Goal: Transaction & Acquisition: Purchase product/service

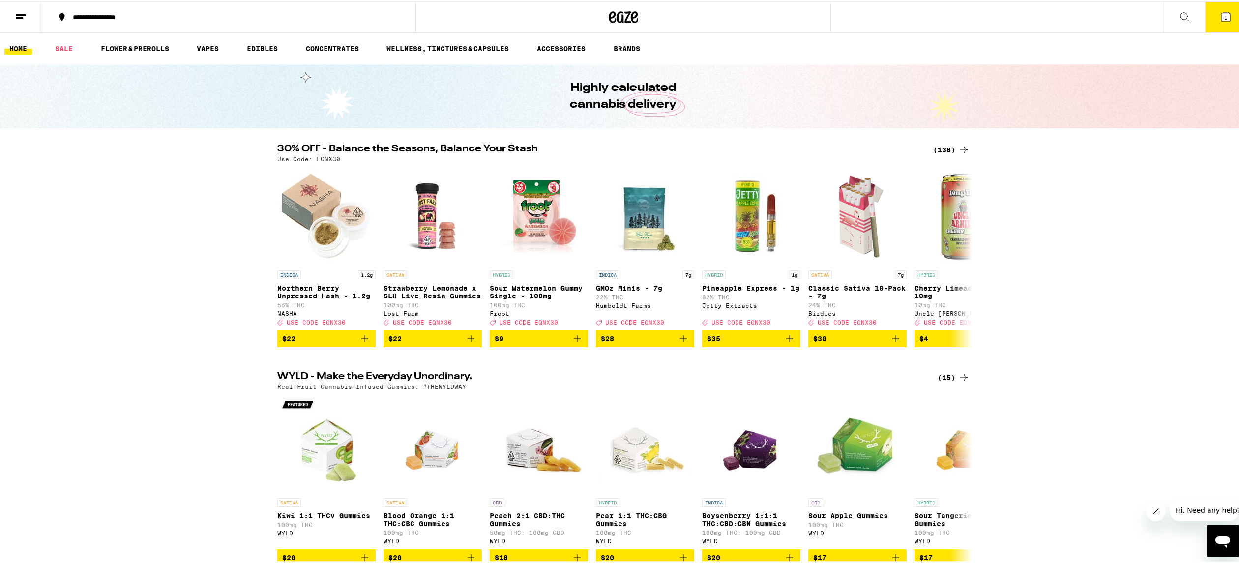
click at [950, 150] on div "(138)" at bounding box center [951, 149] width 36 height 12
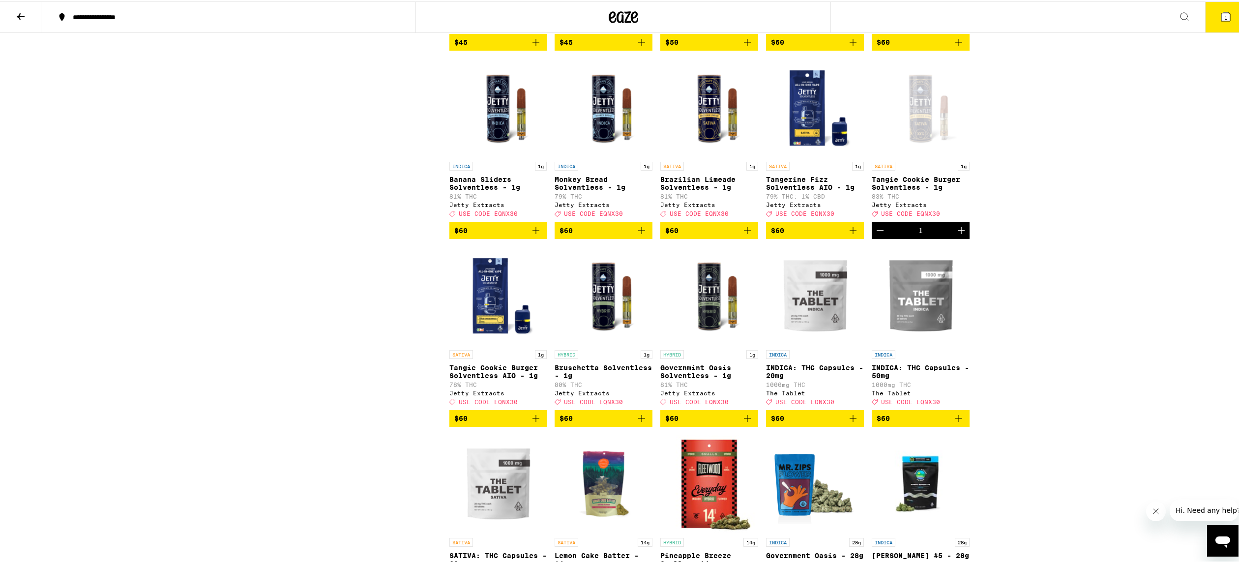
scroll to position [4720, 0]
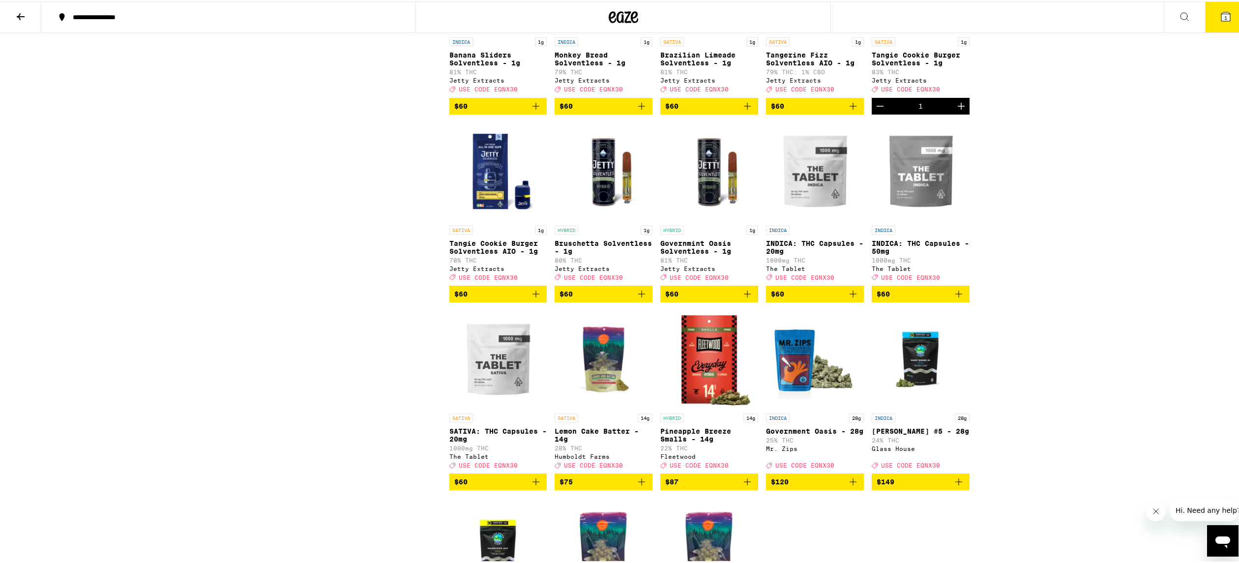
click at [747, 298] on icon "Add to bag" at bounding box center [747, 293] width 12 height 12
click at [1211, 22] on button "2" at bounding box center [1225, 15] width 41 height 30
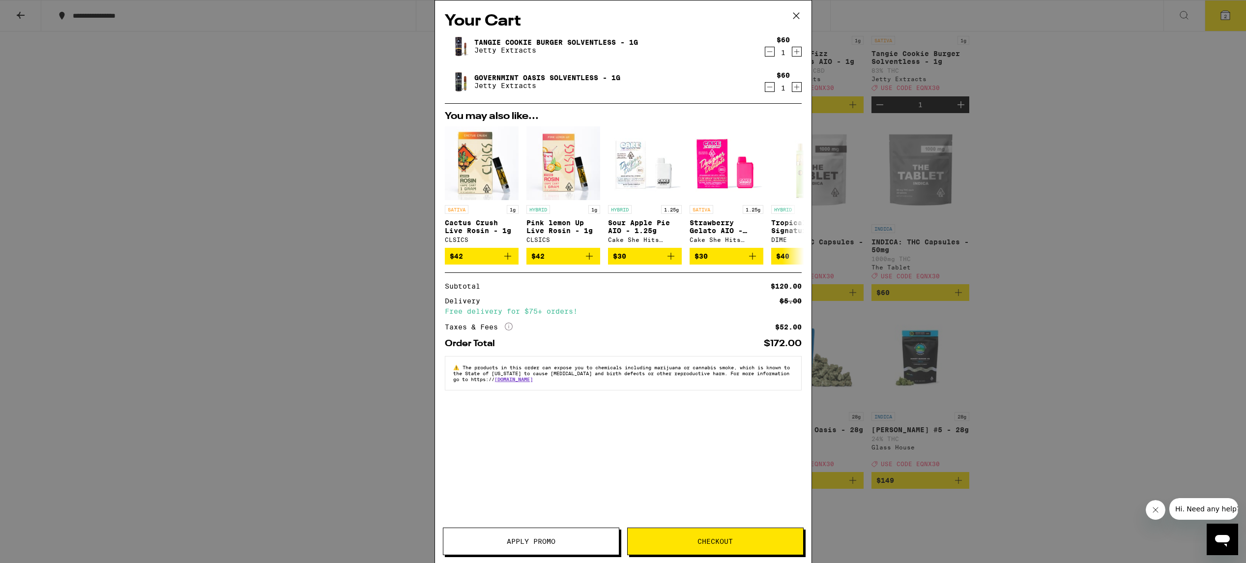
click at [772, 51] on icon "Decrement" at bounding box center [770, 52] width 9 height 12
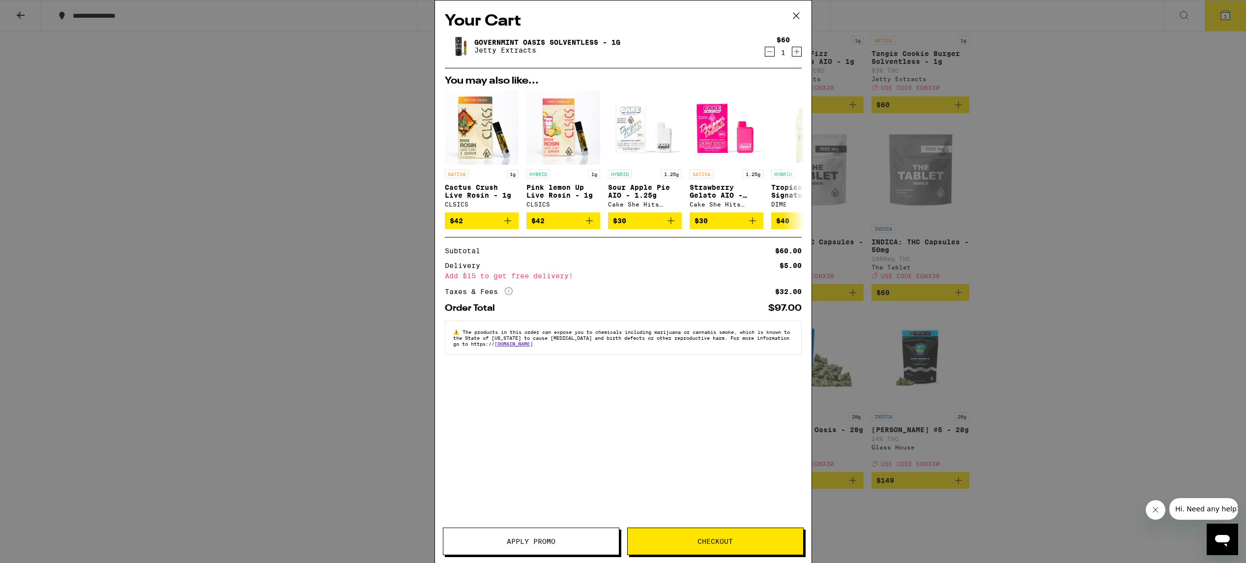
click at [797, 16] on icon at bounding box center [796, 15] width 15 height 15
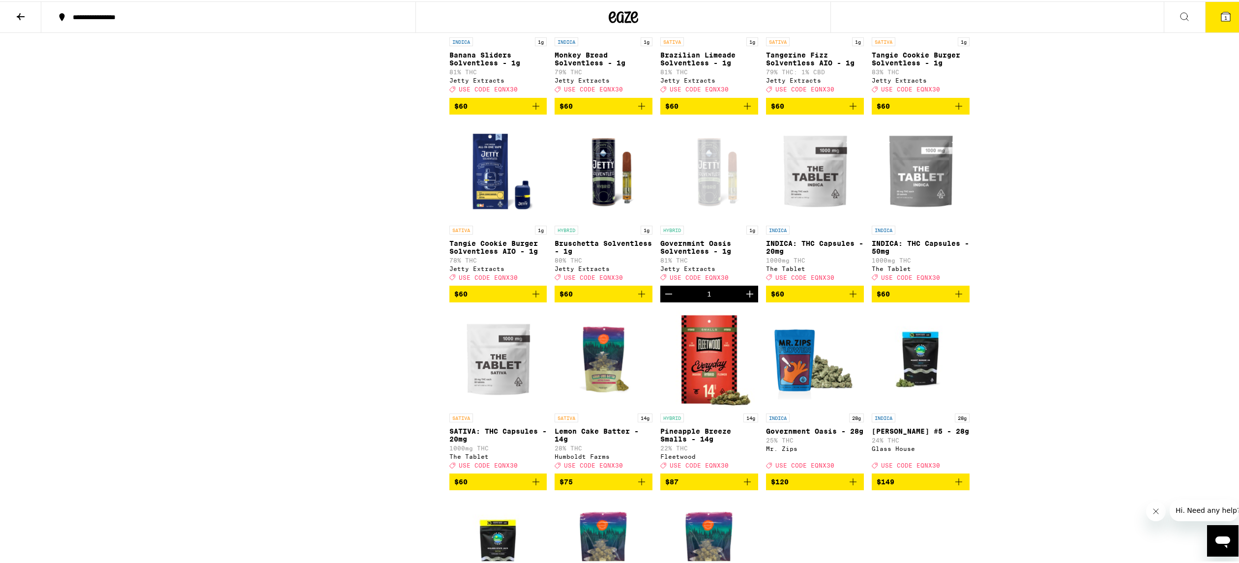
click at [953, 111] on icon "Add to bag" at bounding box center [959, 105] width 12 height 12
click at [1220, 21] on icon at bounding box center [1226, 15] width 12 height 12
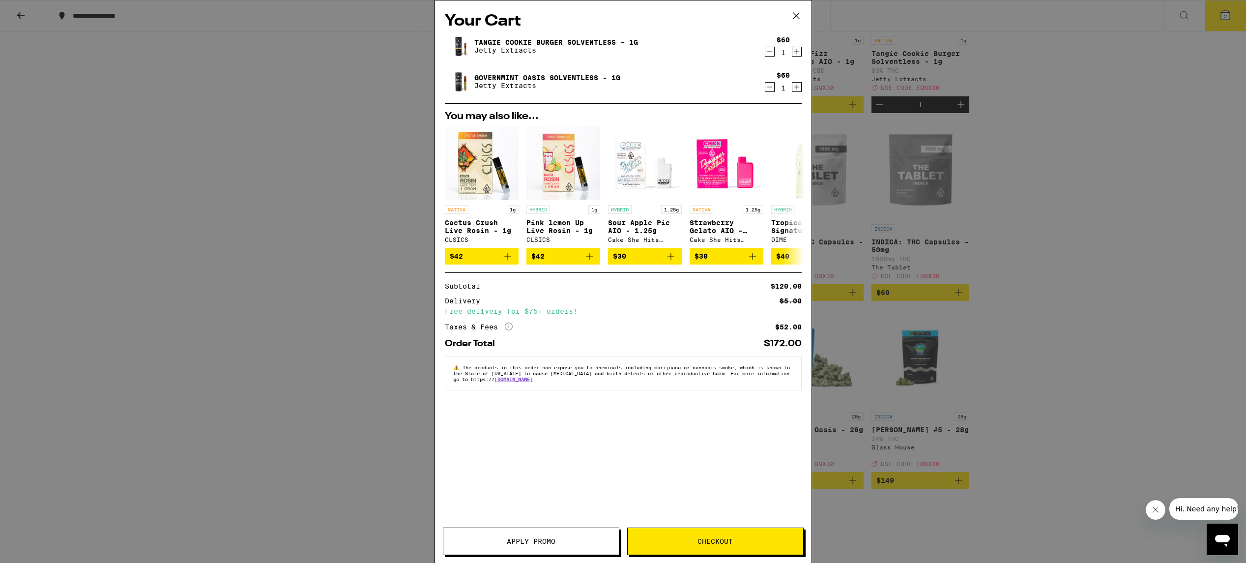
click at [771, 88] on icon "Decrement" at bounding box center [770, 87] width 9 height 12
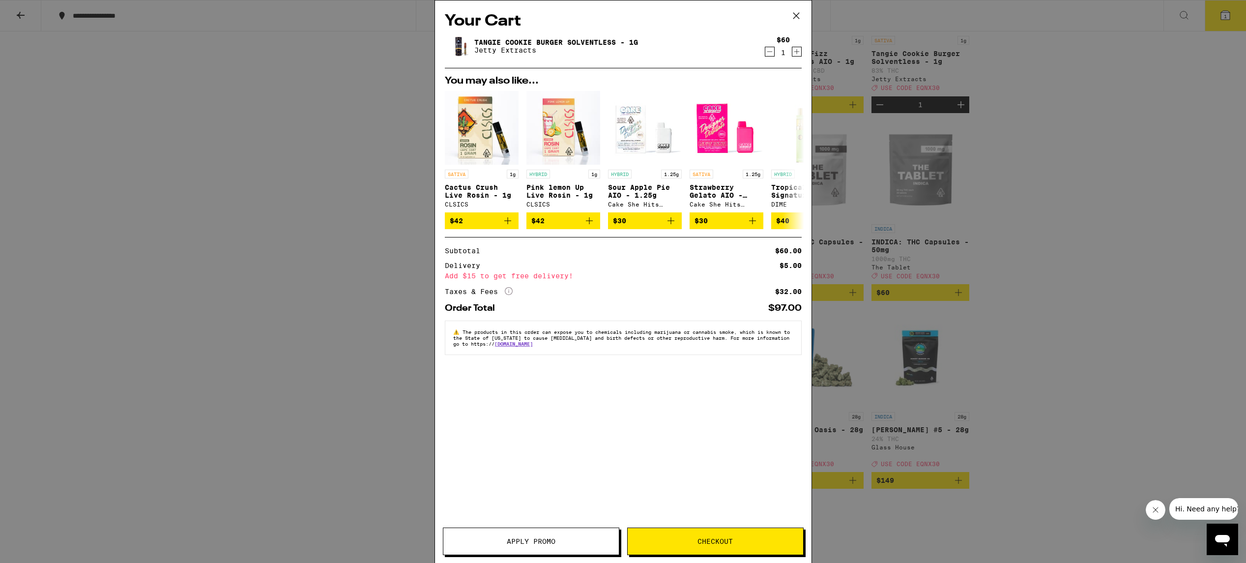
click at [553, 534] on button "Apply Promo" at bounding box center [531, 542] width 177 height 28
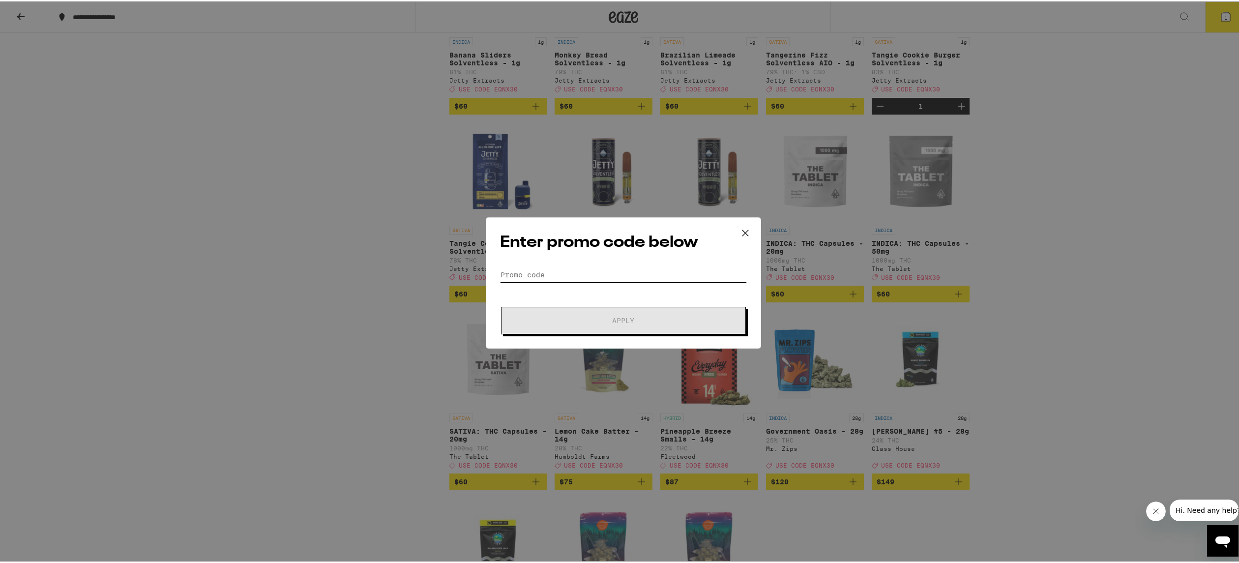
click at [532, 275] on input "Promo Code" at bounding box center [623, 273] width 247 height 15
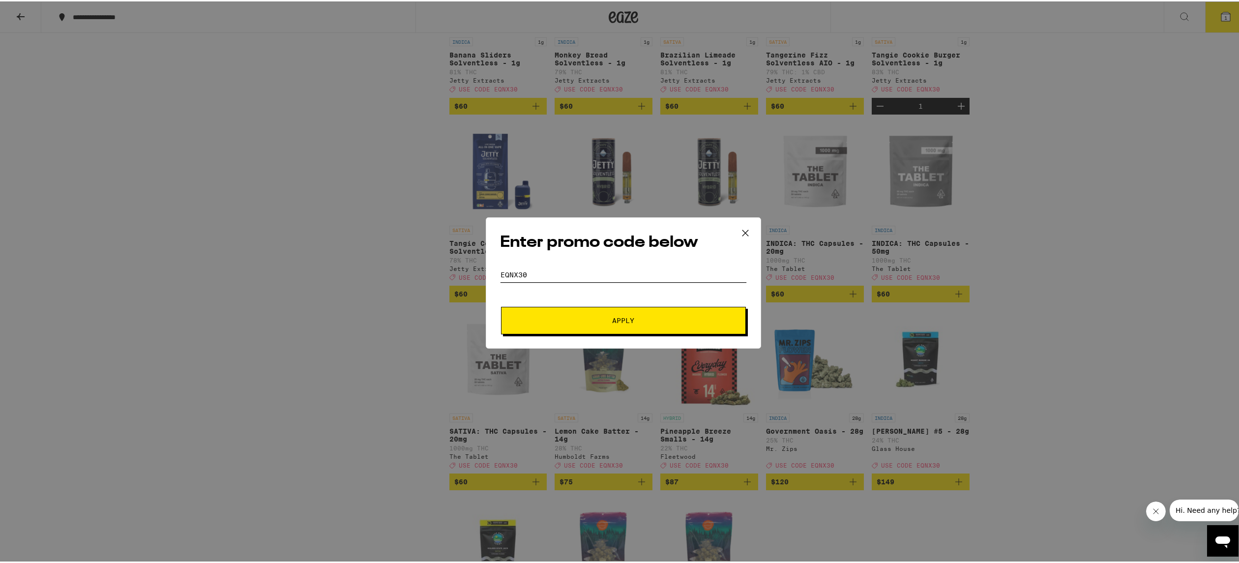
type input "EQNX30"
click at [657, 323] on button "Apply" at bounding box center [623, 319] width 245 height 28
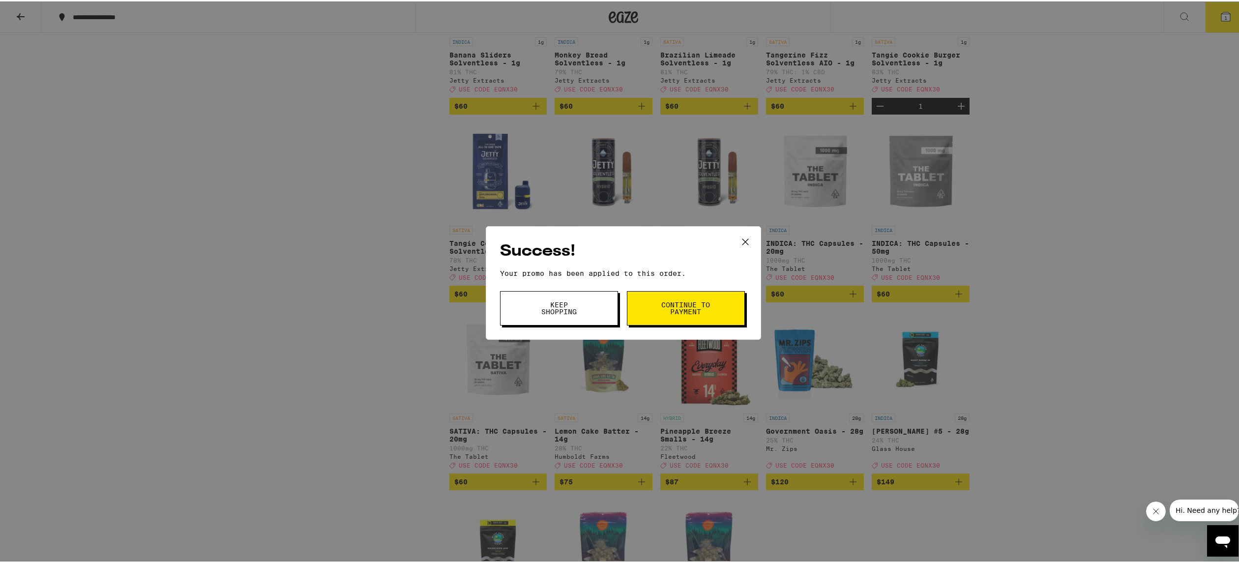
click at [701, 309] on span "Continue to payment" at bounding box center [686, 307] width 50 height 14
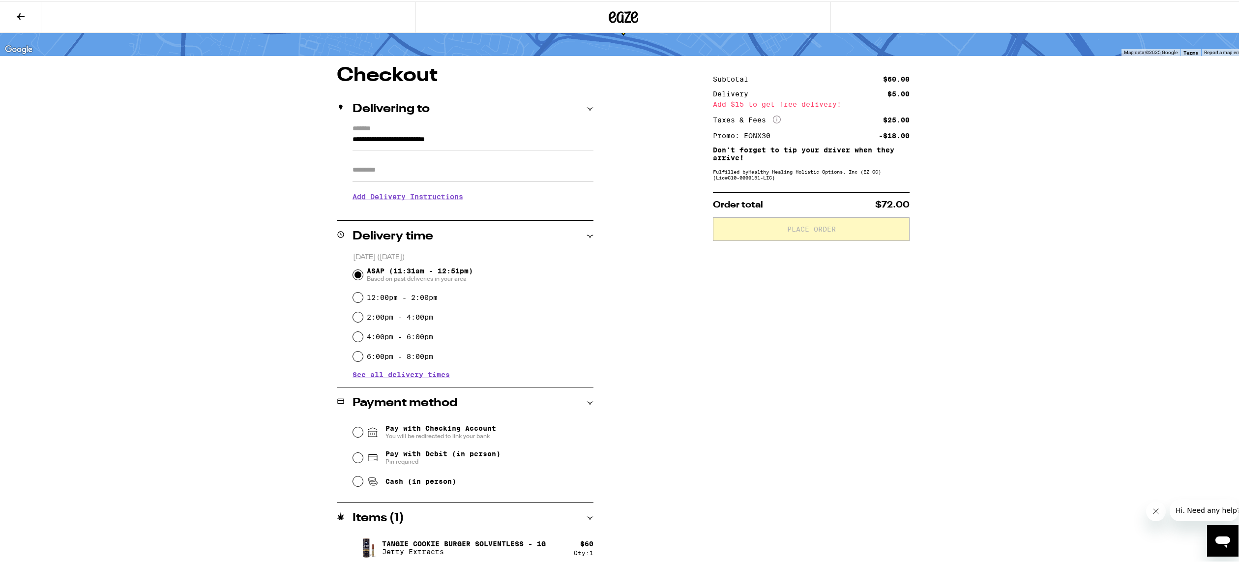
scroll to position [60, 0]
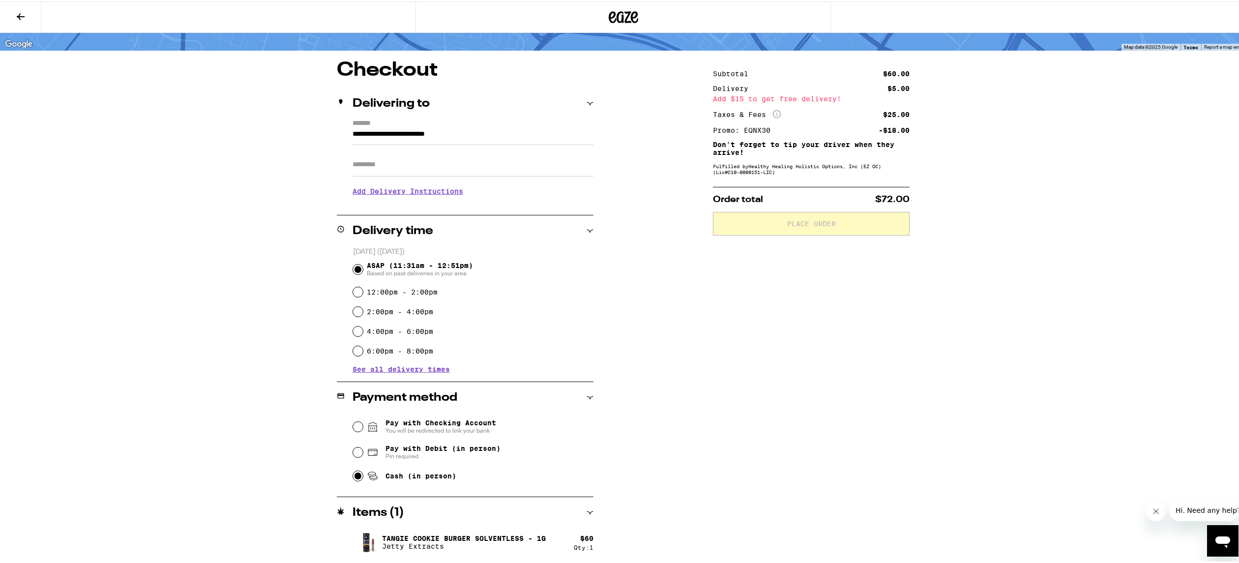
click at [353, 476] on input "Cash (in person)" at bounding box center [358, 475] width 10 height 10
radio input "true"
click at [355, 293] on input "12:00pm - 2:00pm" at bounding box center [358, 291] width 10 height 10
radio input "true"
click at [356, 265] on input "ASAP (11:31am - 12:51pm) Based on past deliveries in your area" at bounding box center [358, 268] width 10 height 10
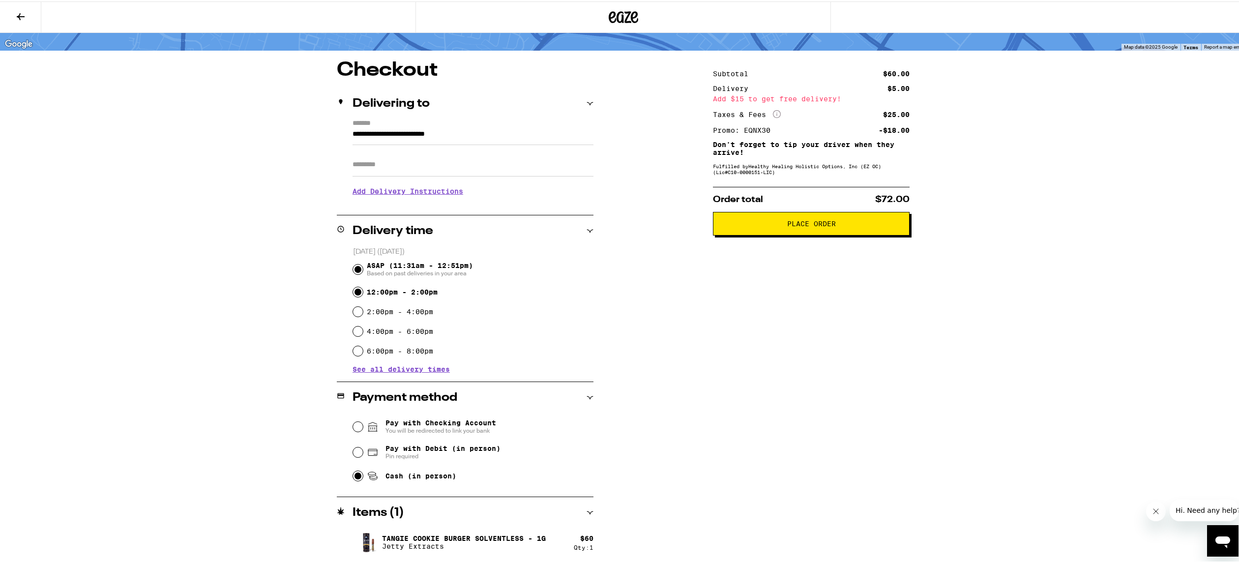
radio input "true"
click at [432, 185] on h3 "Add Delivery Instructions" at bounding box center [473, 189] width 241 height 23
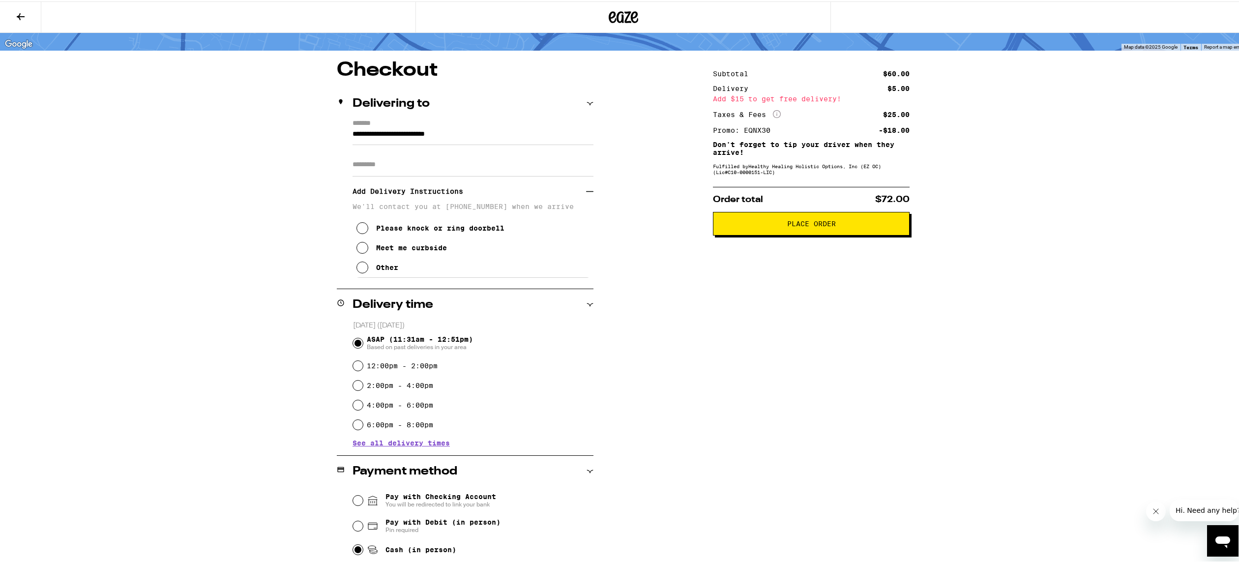
click at [356, 273] on button "Other" at bounding box center [377, 266] width 42 height 20
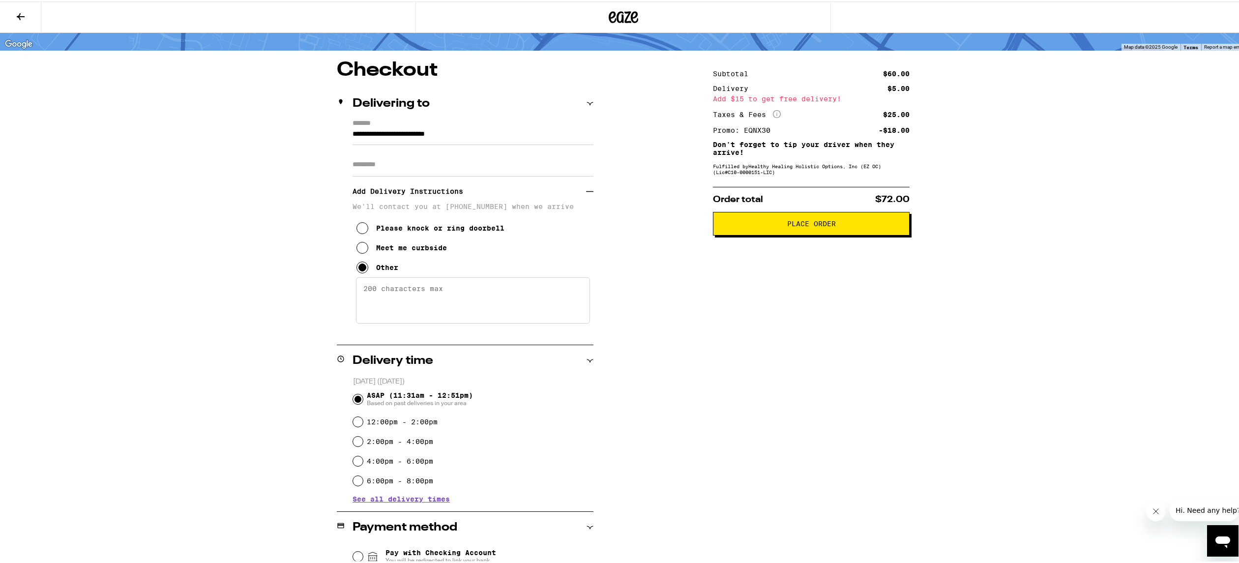
click at [394, 292] on textarea "Enter any other delivery instructions you want driver to know" at bounding box center [473, 299] width 234 height 46
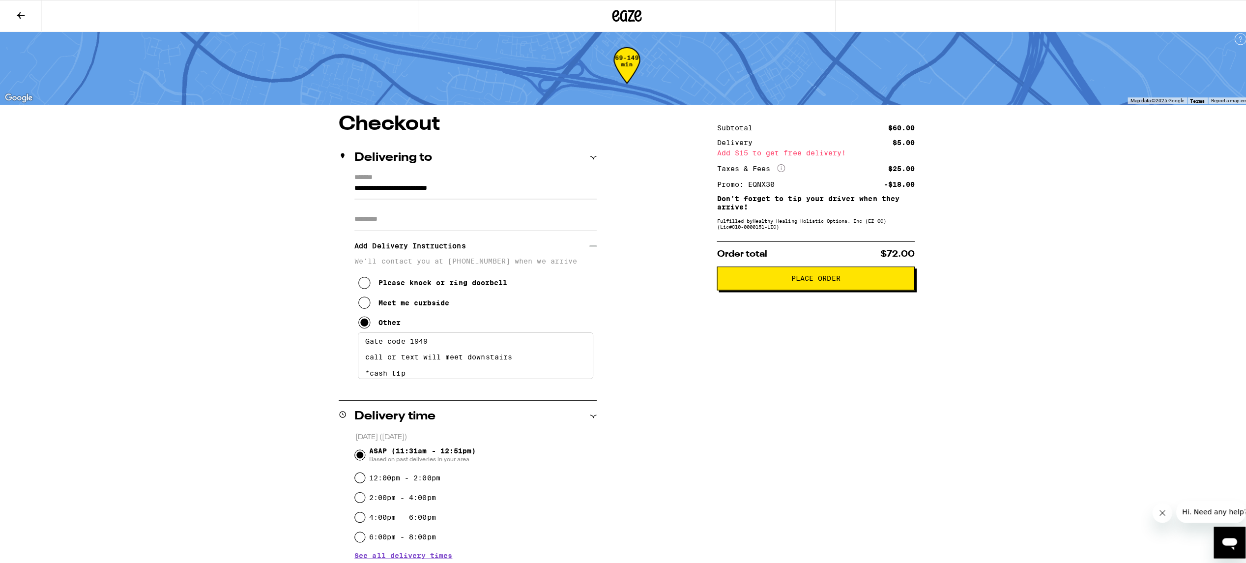
scroll to position [0, 0]
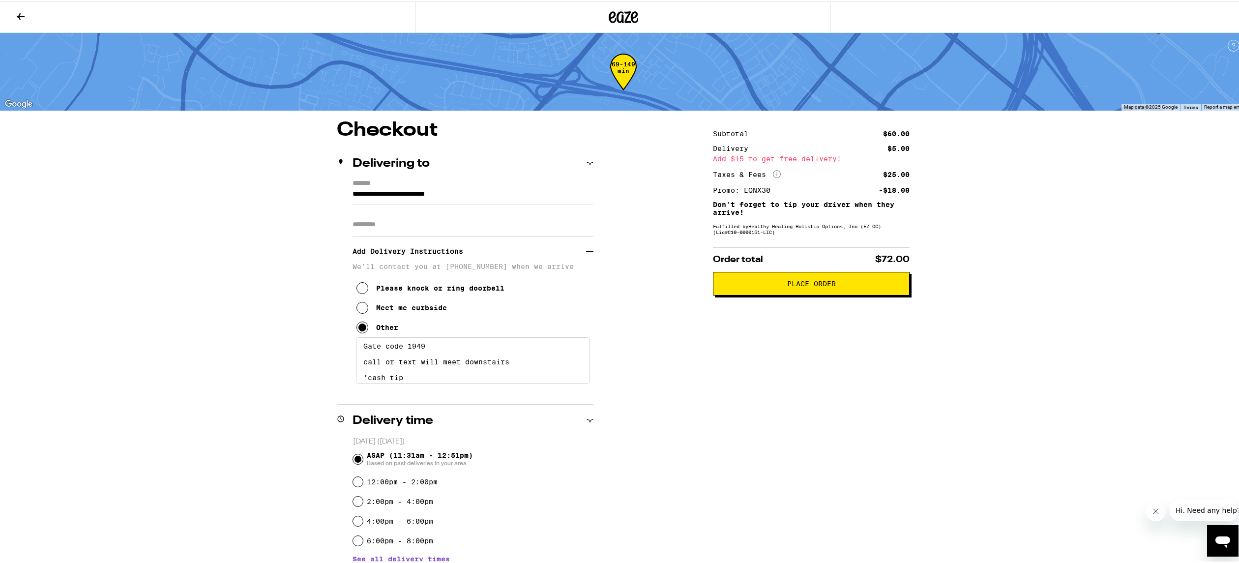
type textarea "Gate code 1949 call or text will meet downstairs *cash tip"
click at [825, 286] on span "Place Order" at bounding box center [811, 282] width 49 height 7
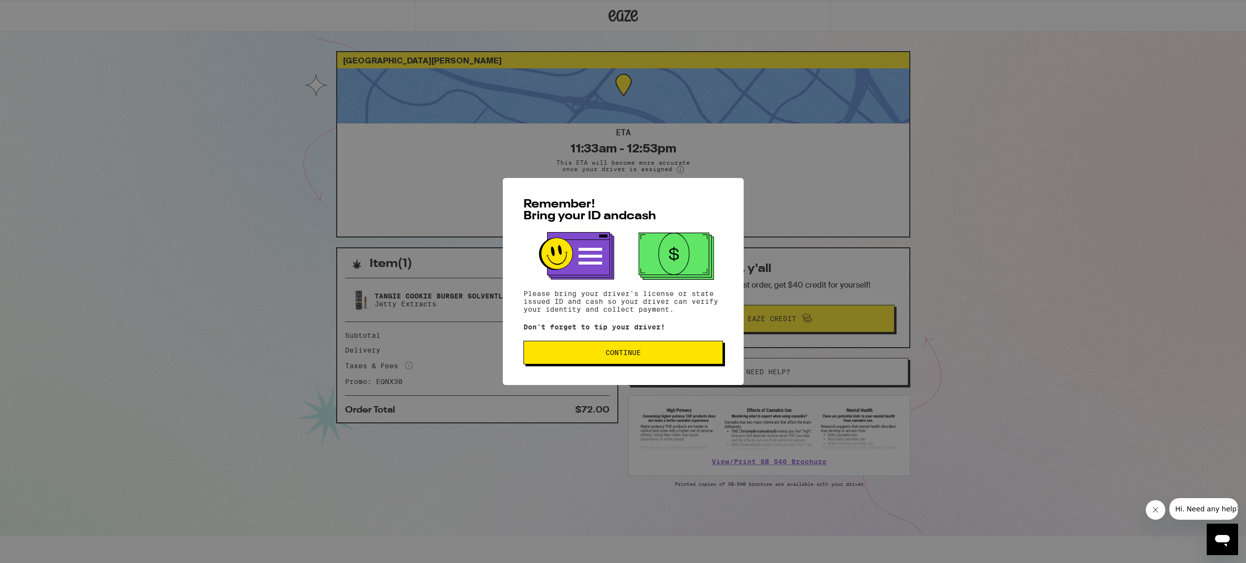
click at [629, 351] on span "Continue" at bounding box center [623, 352] width 35 height 7
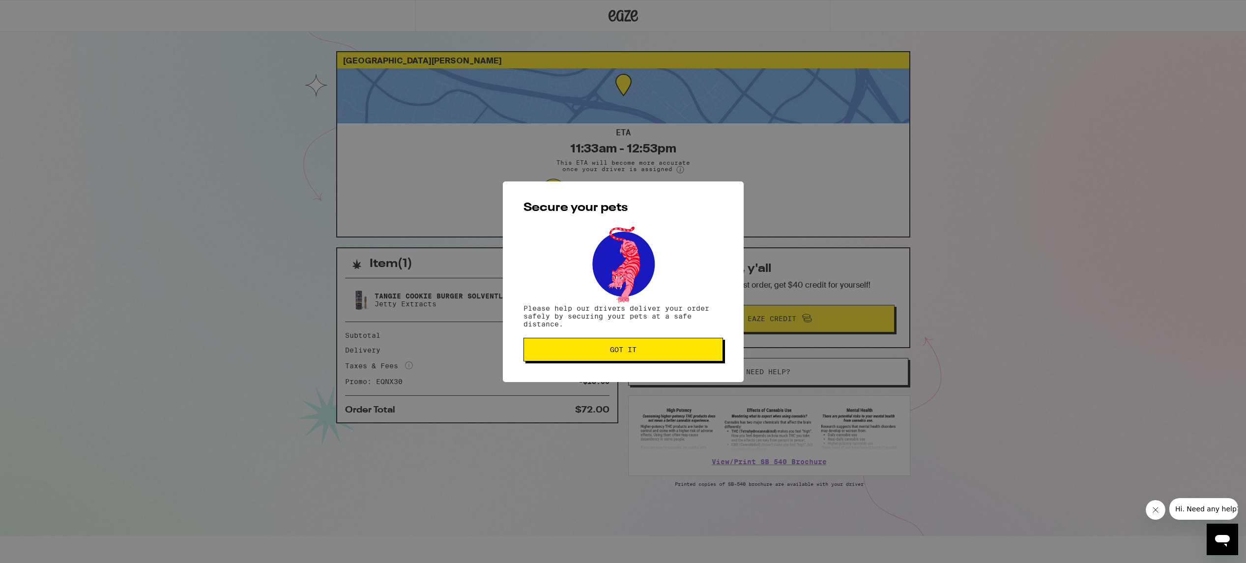
click at [629, 351] on span "Got it" at bounding box center [623, 349] width 27 height 7
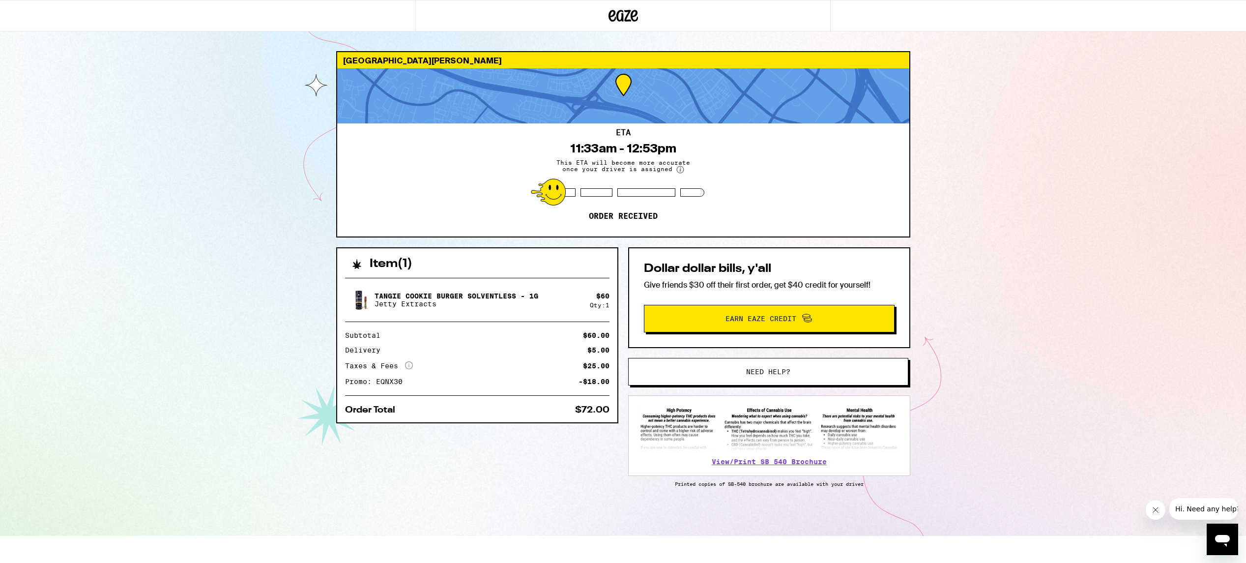
click at [903, 164] on div "ETA 11:33am - 12:53pm This ETA will become more accurate once your driver is as…" at bounding box center [623, 179] width 572 height 113
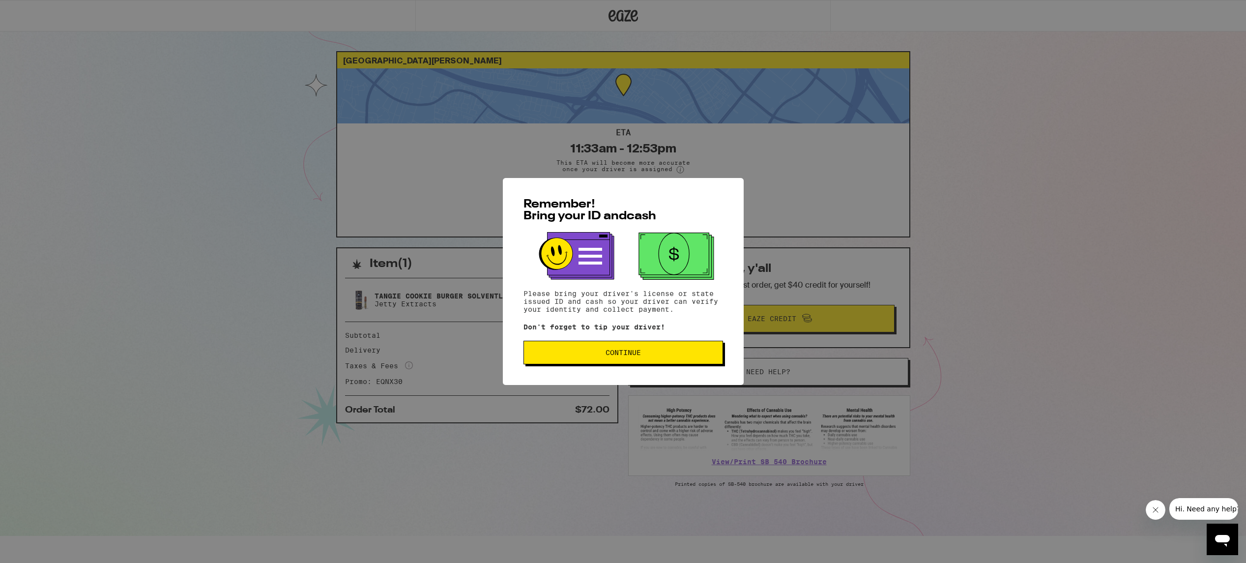
click at [619, 359] on button "Continue" at bounding box center [624, 353] width 200 height 24
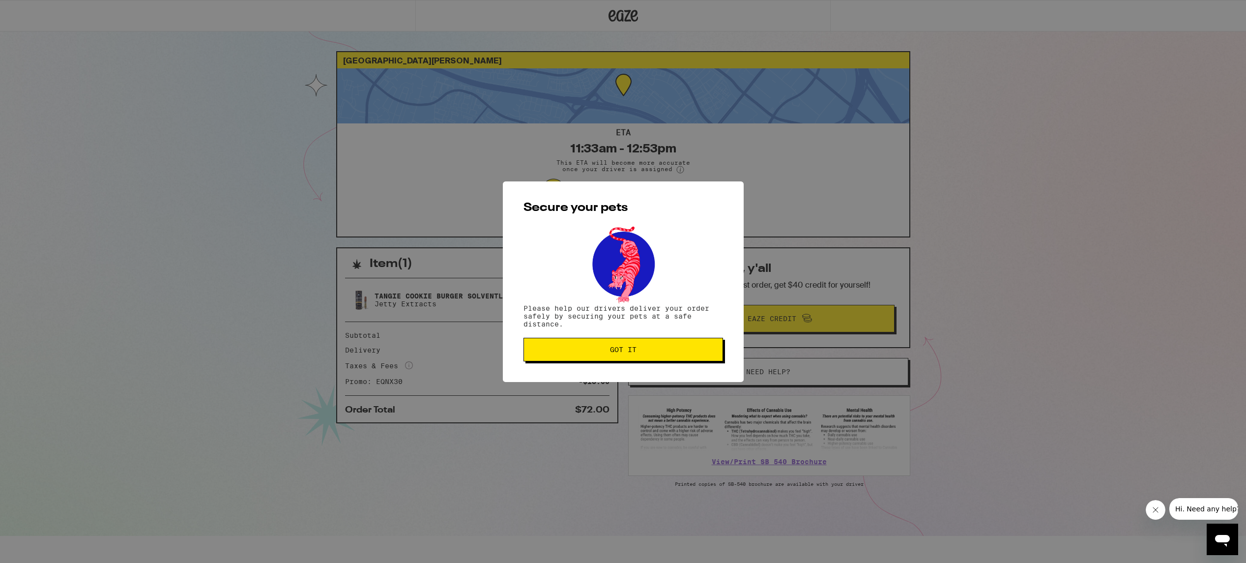
click at [622, 349] on span "Got it" at bounding box center [623, 349] width 27 height 7
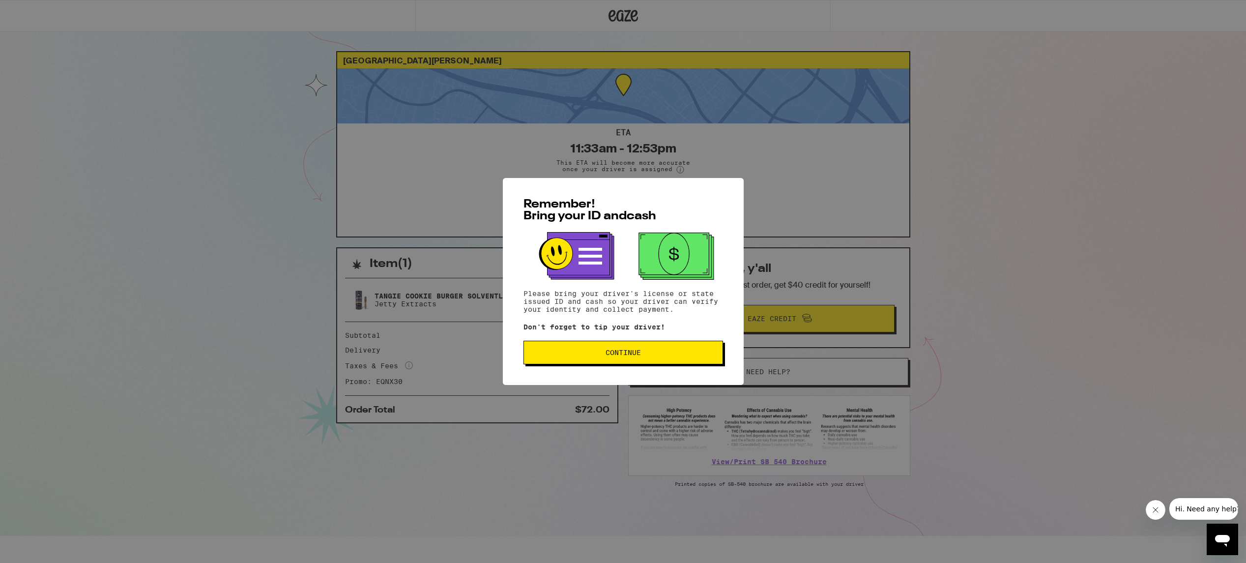
click at [603, 347] on button "Continue" at bounding box center [624, 353] width 200 height 24
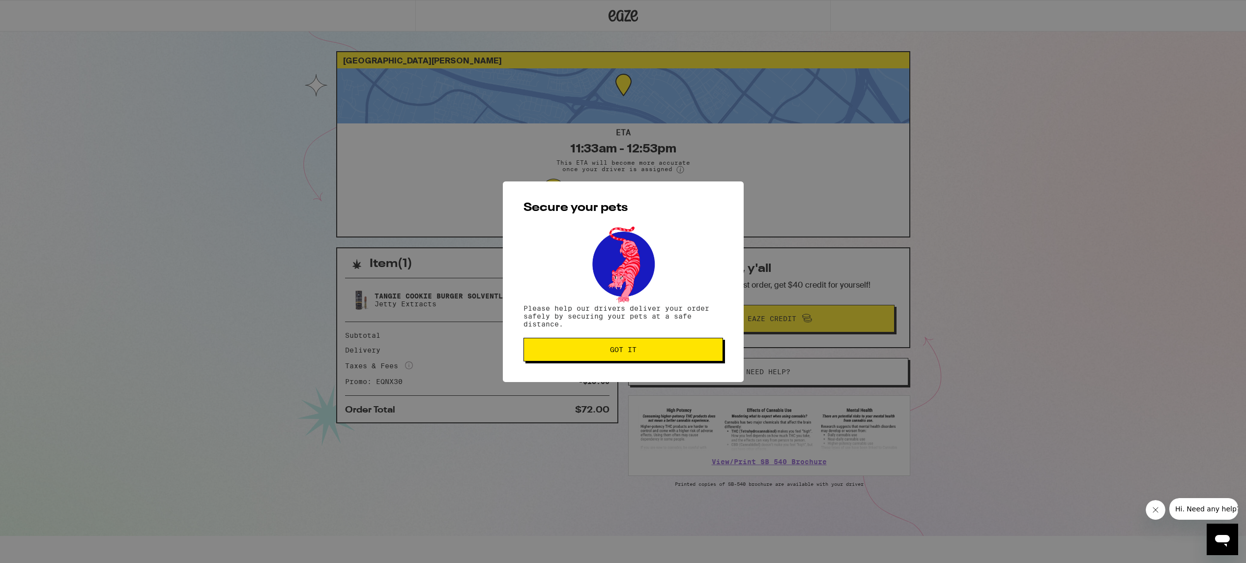
click at [603, 353] on span "Got it" at bounding box center [623, 349] width 183 height 7
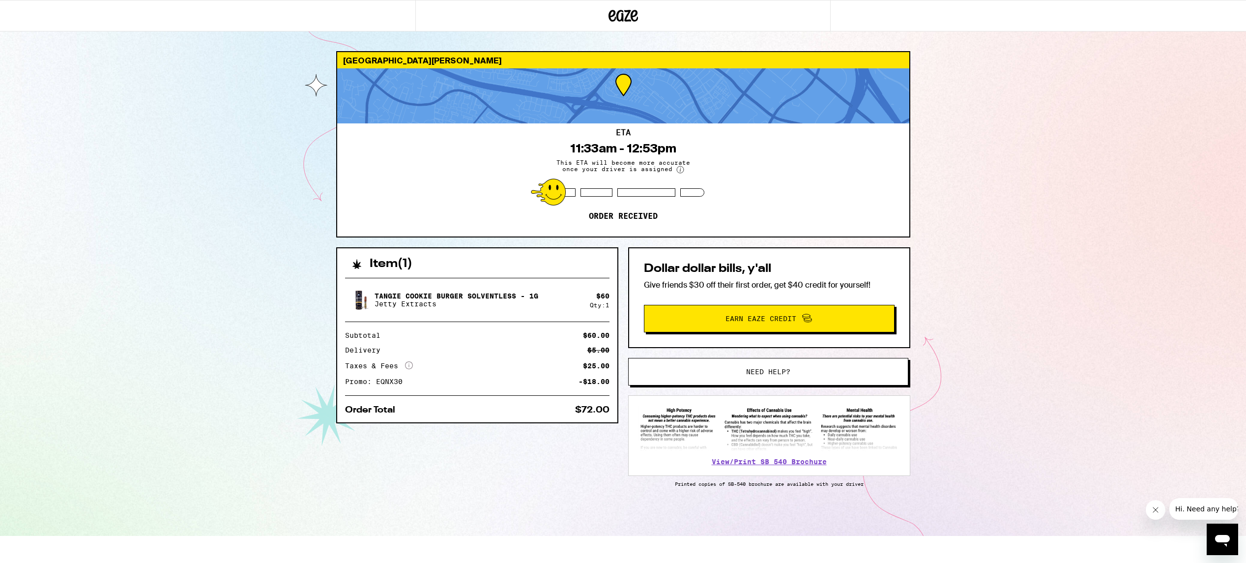
click at [261, 249] on div "809 Saint Vincent Irvine 92618 ETA 11:33am - 12:53pm This ETA will become more …" at bounding box center [623, 268] width 1246 height 536
click at [42, 147] on div "809 Saint Vincent Irvine 92618 ETA 11:33am - 12:53pm This ETA will become more …" at bounding box center [623, 268] width 1246 height 536
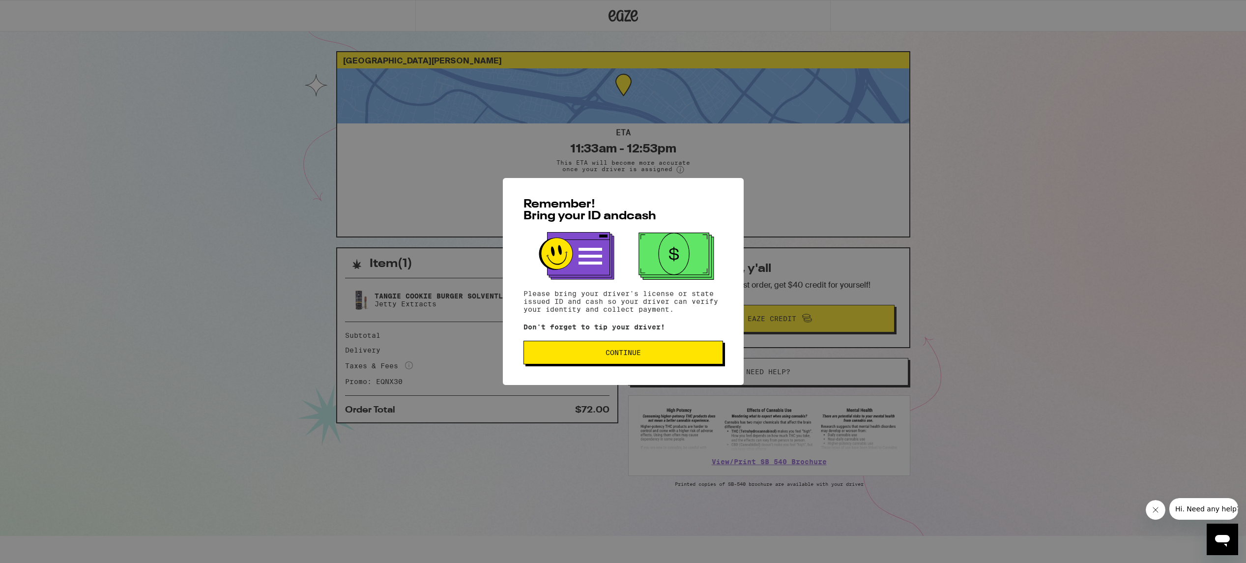
click at [649, 356] on span "Continue" at bounding box center [623, 352] width 183 height 7
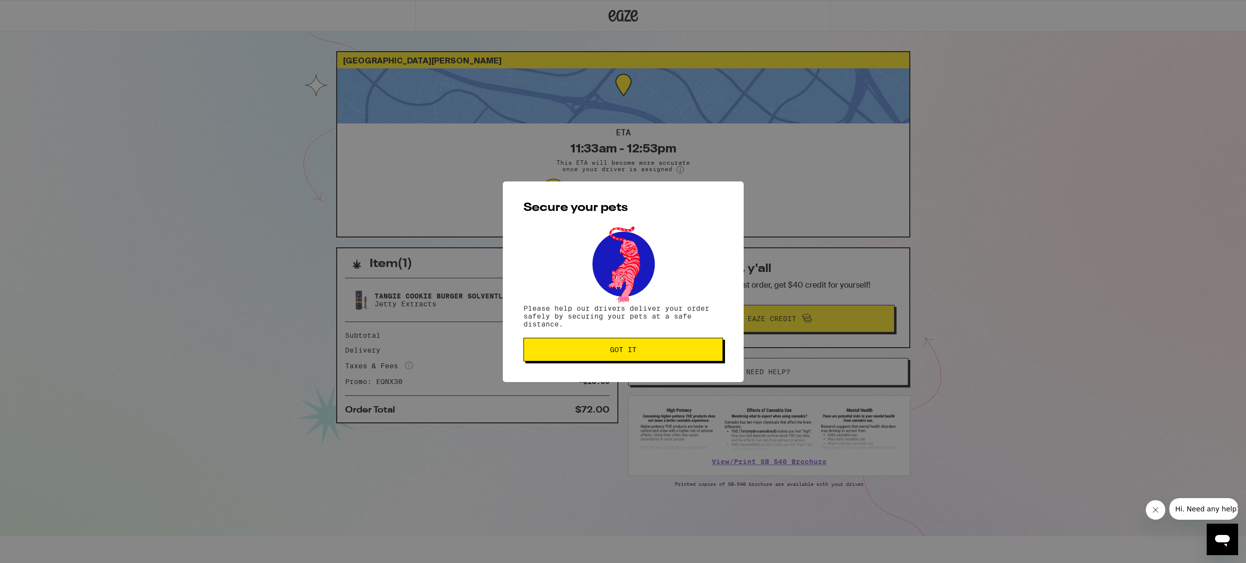
click at [29, 148] on div "Secure your pets Please help our drivers deliver your order safely by securing …" at bounding box center [623, 281] width 1246 height 563
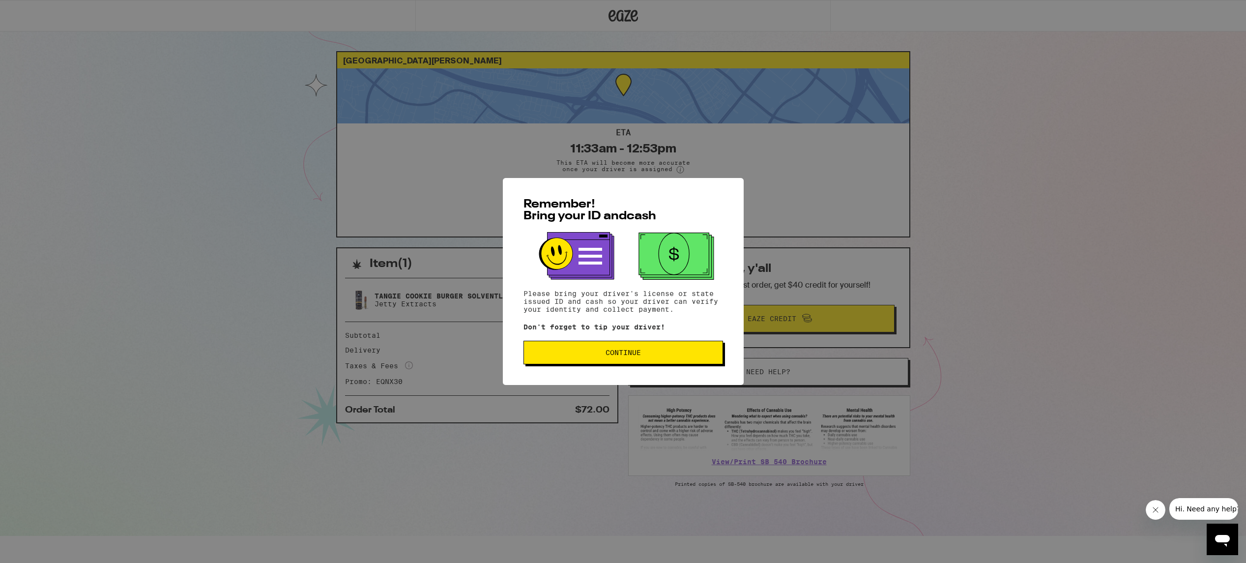
click at [683, 364] on button "Continue" at bounding box center [624, 353] width 200 height 24
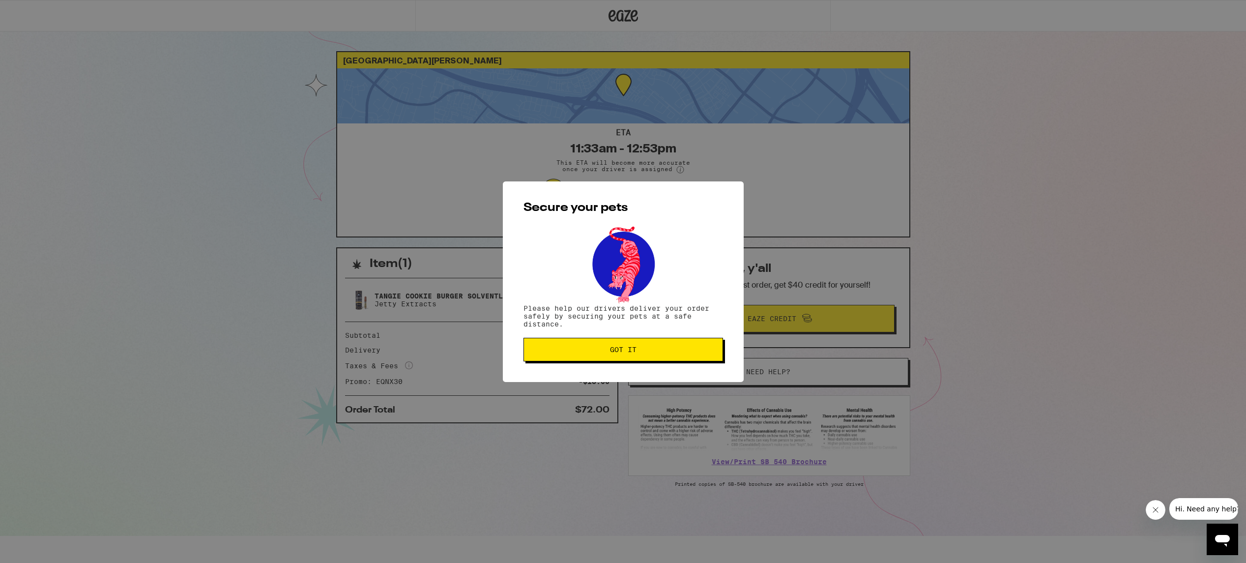
click at [675, 359] on button "Got it" at bounding box center [624, 350] width 200 height 24
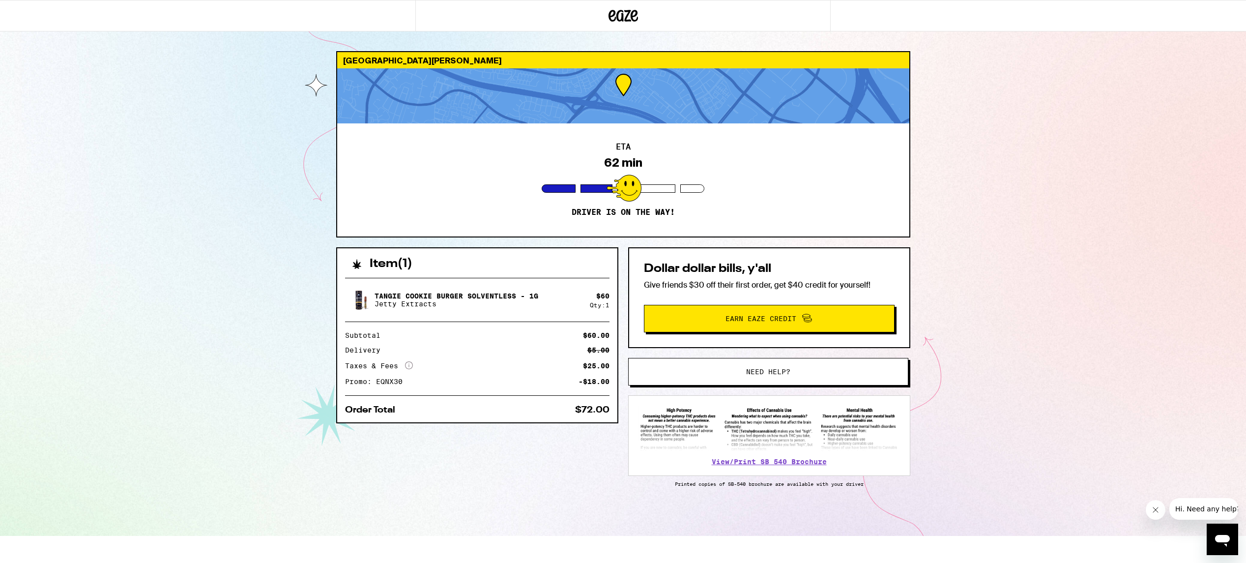
click at [44, 173] on div "[GEOGRAPHIC_DATA][PERSON_NAME] ETA 62 min Driver is on the way! Item ( 1 ) [PER…" at bounding box center [623, 268] width 1246 height 536
click at [65, 43] on div "[GEOGRAPHIC_DATA][PERSON_NAME] ETA 49 min Driver is on the way! Item ( 1 ) [PER…" at bounding box center [623, 268] width 1246 height 536
click at [63, 168] on div "[GEOGRAPHIC_DATA][PERSON_NAME] ETA 40 min Driver is on the way! Item ( 1 ) [PER…" at bounding box center [623, 268] width 1246 height 536
drag, startPoint x: 26, startPoint y: 171, endPoint x: 44, endPoint y: 172, distance: 17.7
click at [27, 171] on div "[GEOGRAPHIC_DATA][PERSON_NAME] ETA 32 min Driver is on the way! Item ( 1 ) [PER…" at bounding box center [623, 268] width 1246 height 536
